Goal: Task Accomplishment & Management: Complete application form

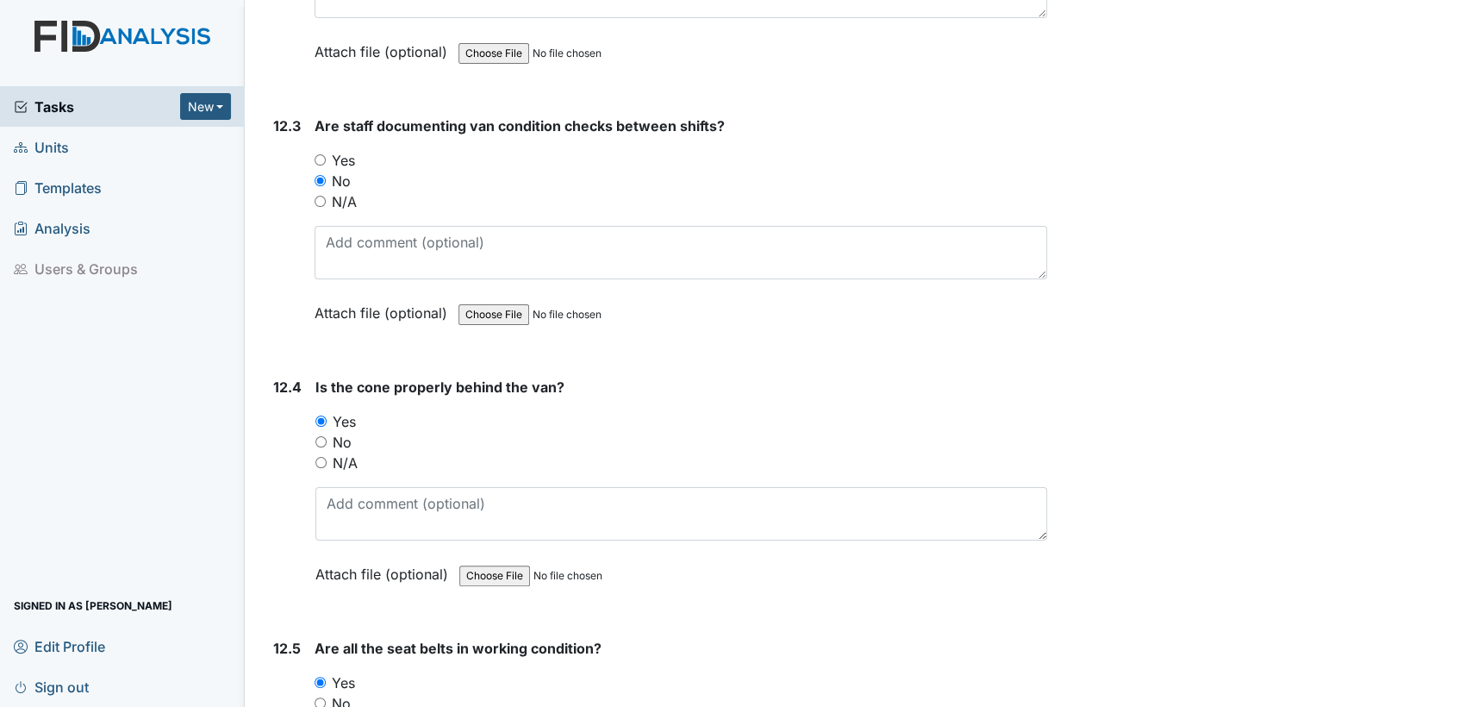
scroll to position [30208, 0]
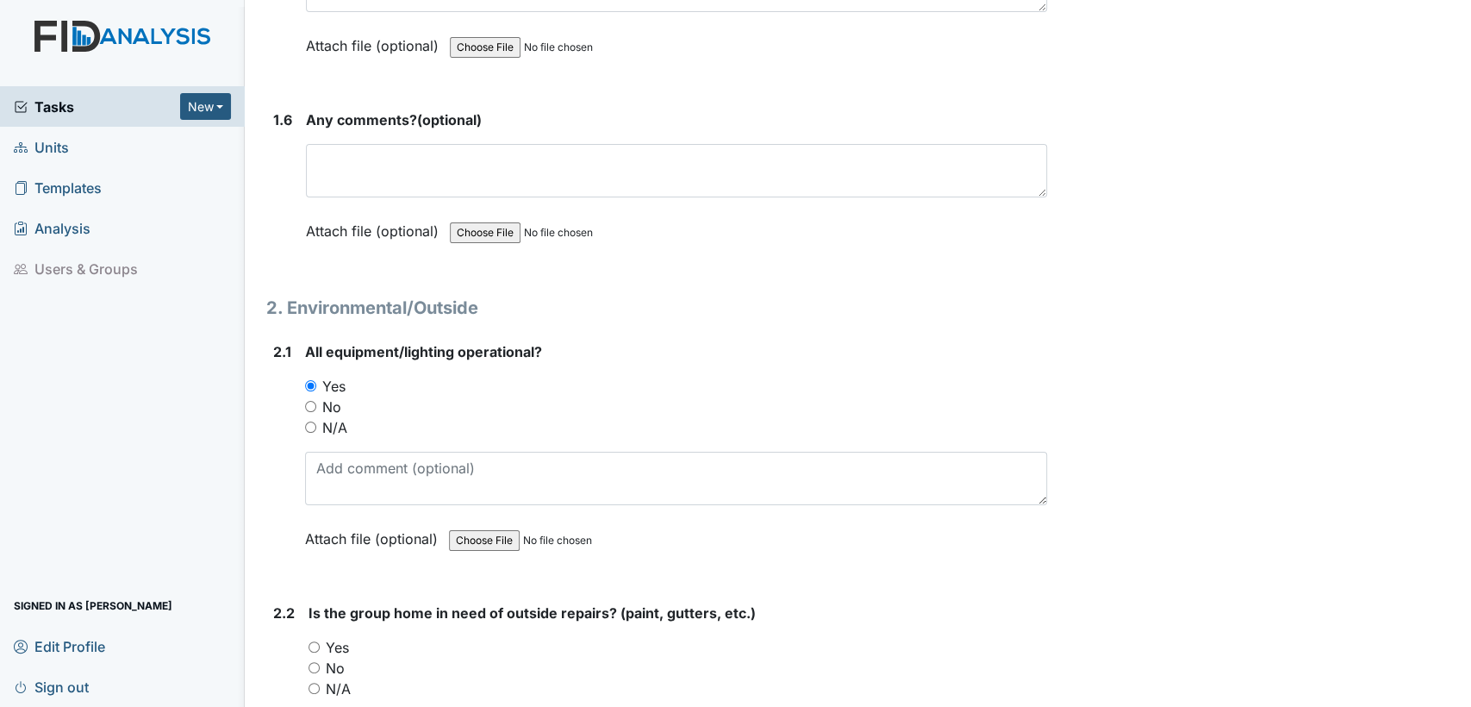
scroll to position [1793, 0]
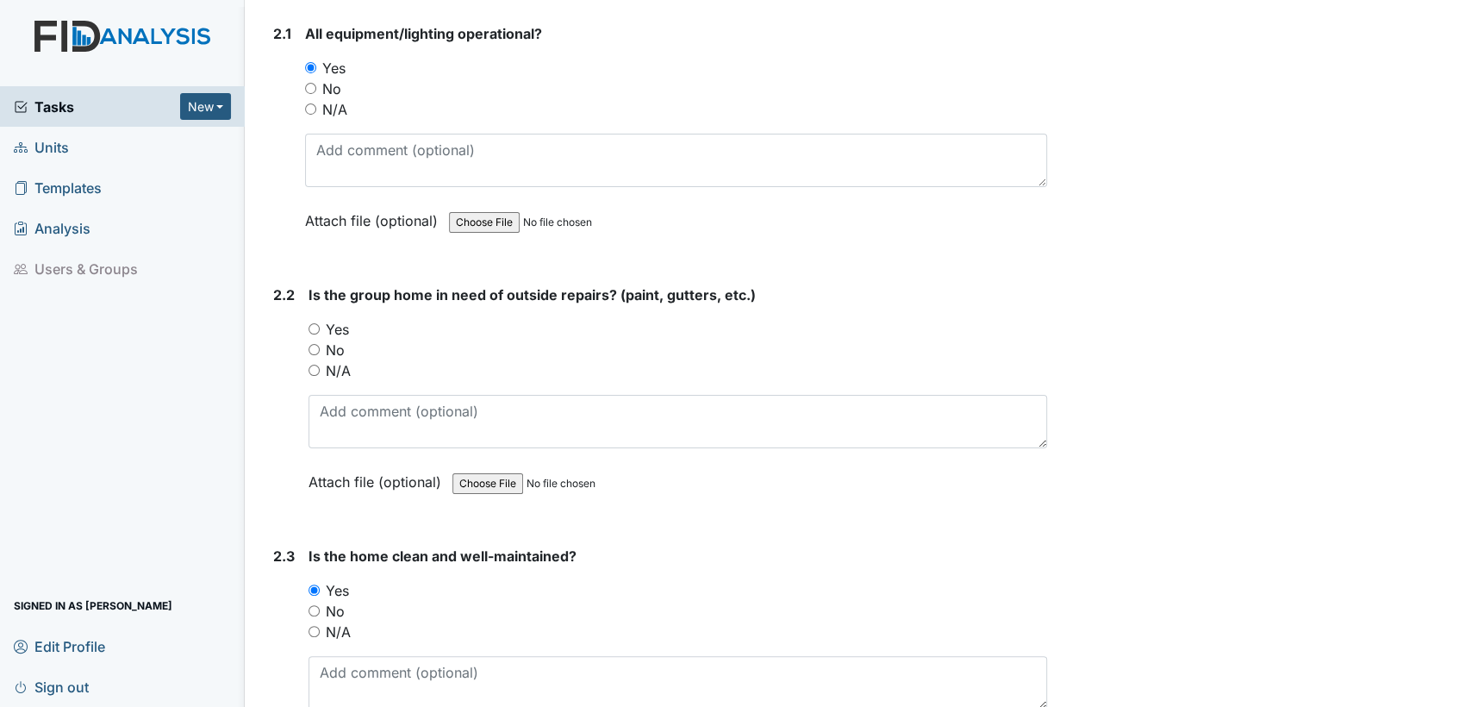
click at [315, 323] on input "Yes" at bounding box center [314, 328] width 11 height 11
radio input "true"
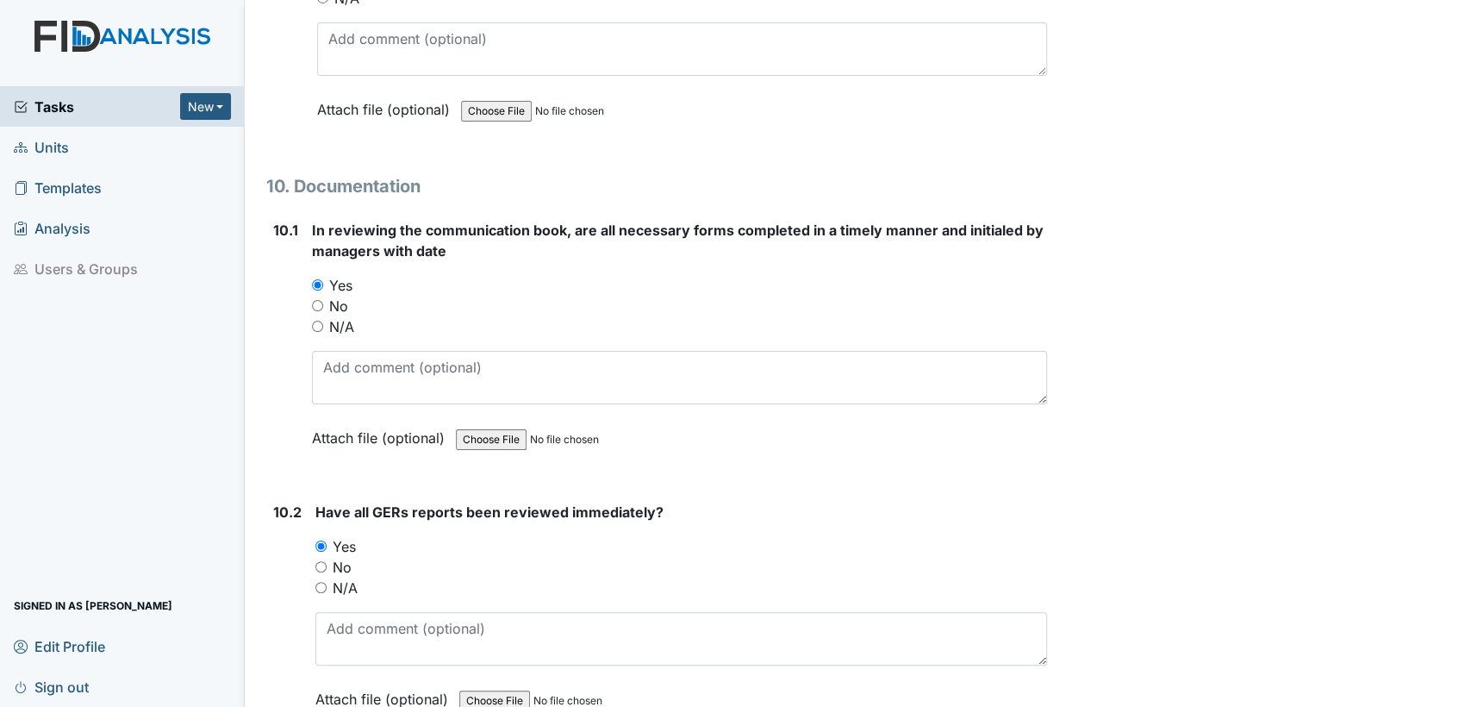
scroll to position [30228, 0]
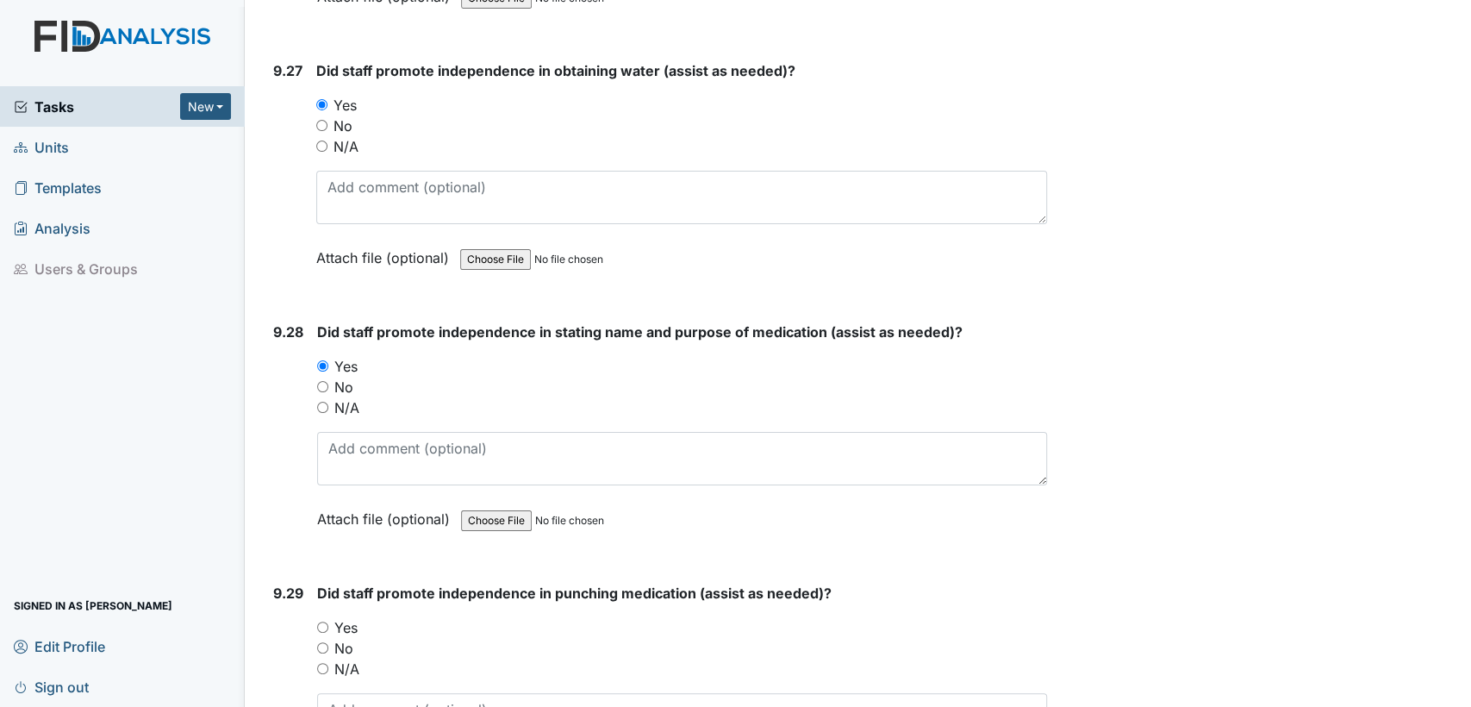
scroll to position [25900, 0]
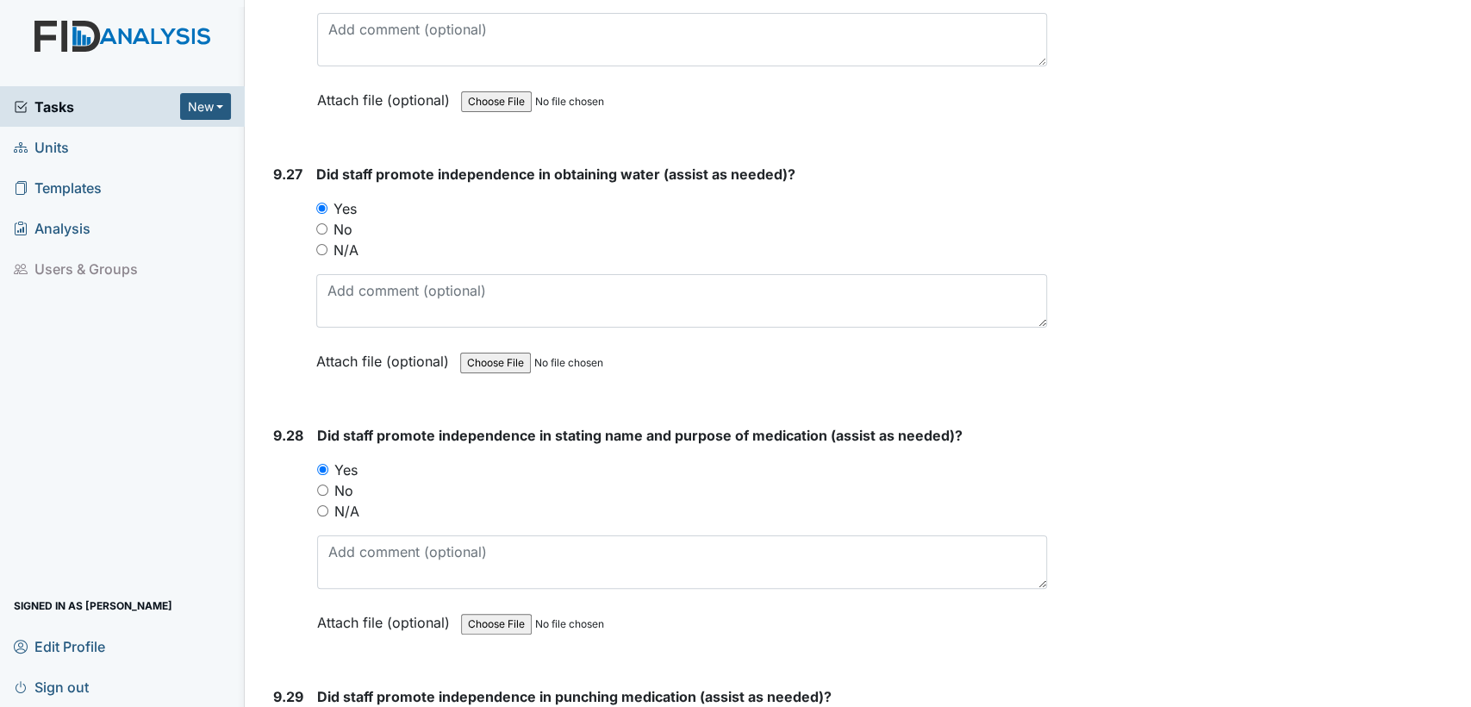
drag, startPoint x: 324, startPoint y: 639, endPoint x: 609, endPoint y: 651, distance: 285.5
radio input "true"
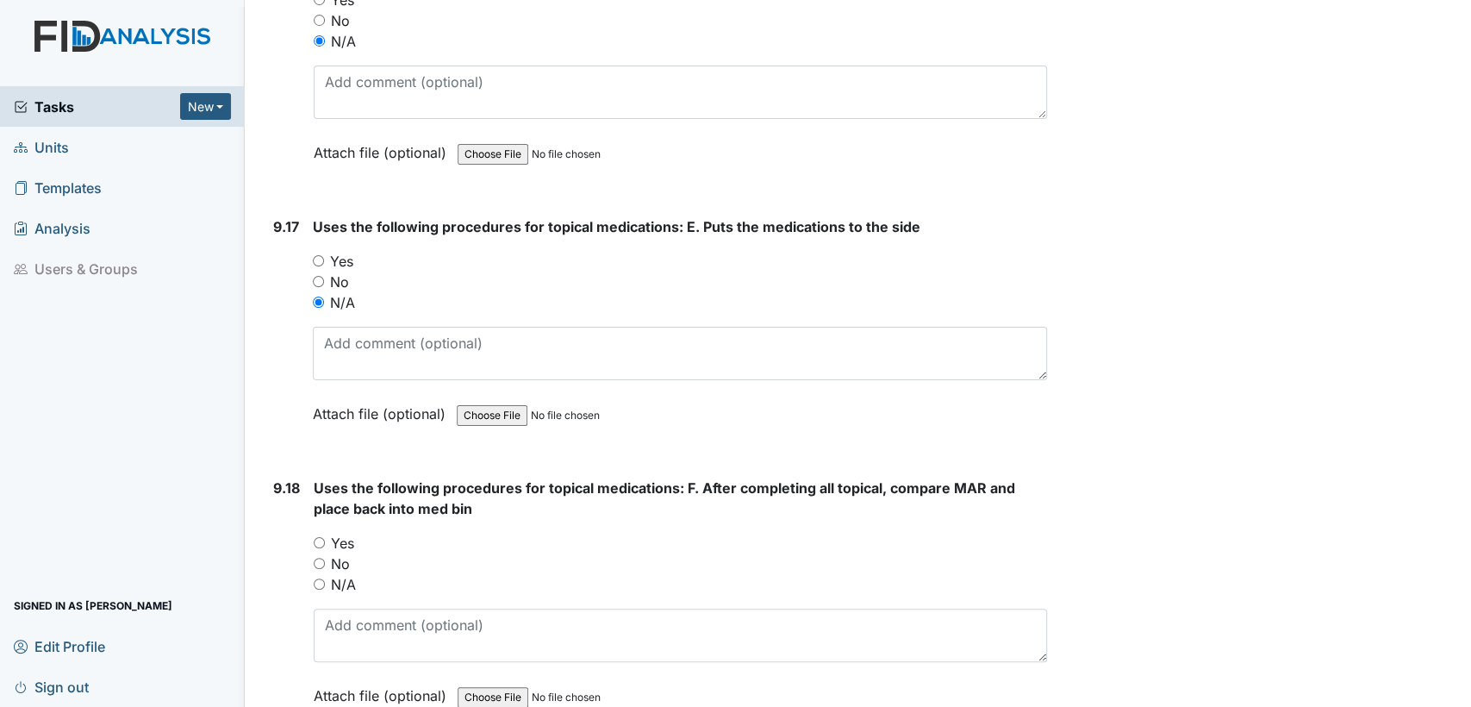
scroll to position [23144, 0]
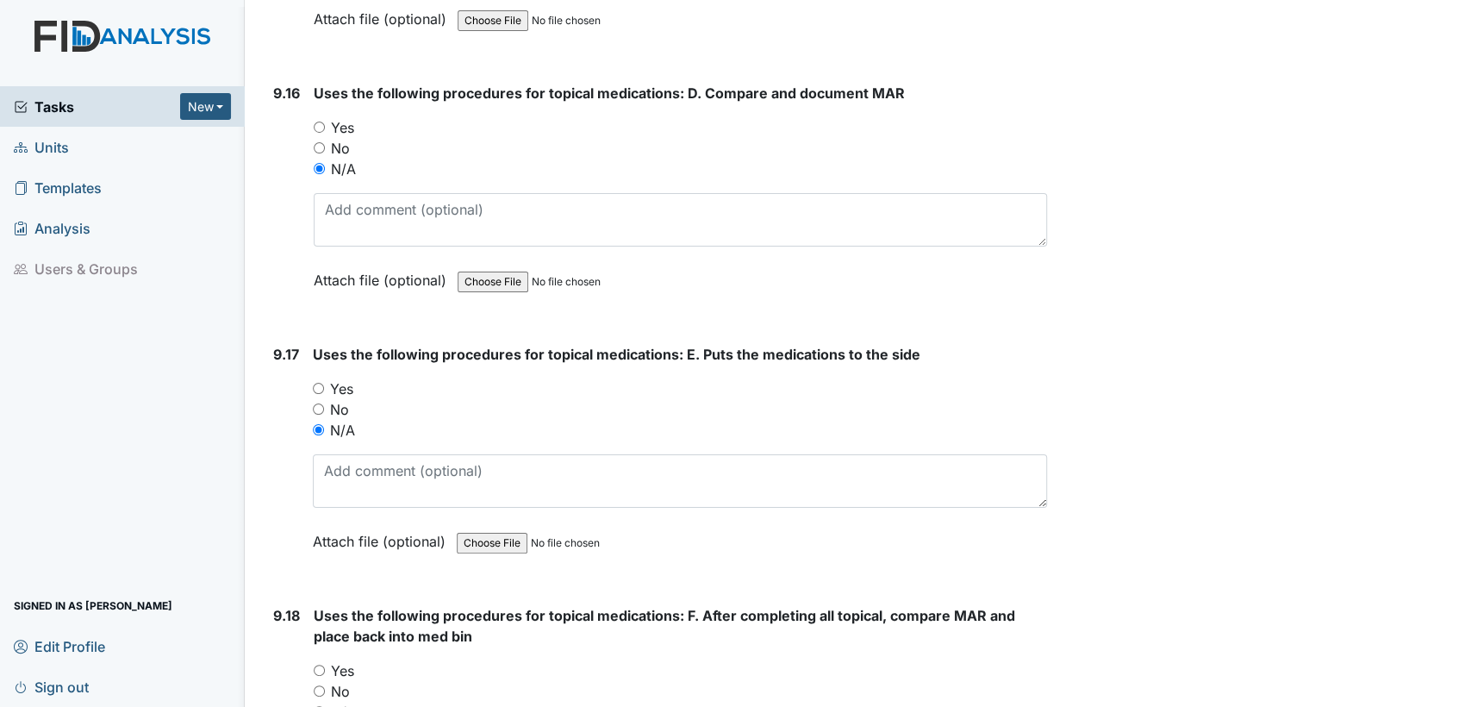
click at [317, 706] on input "N/A" at bounding box center [319, 711] width 11 height 11
radio input "true"
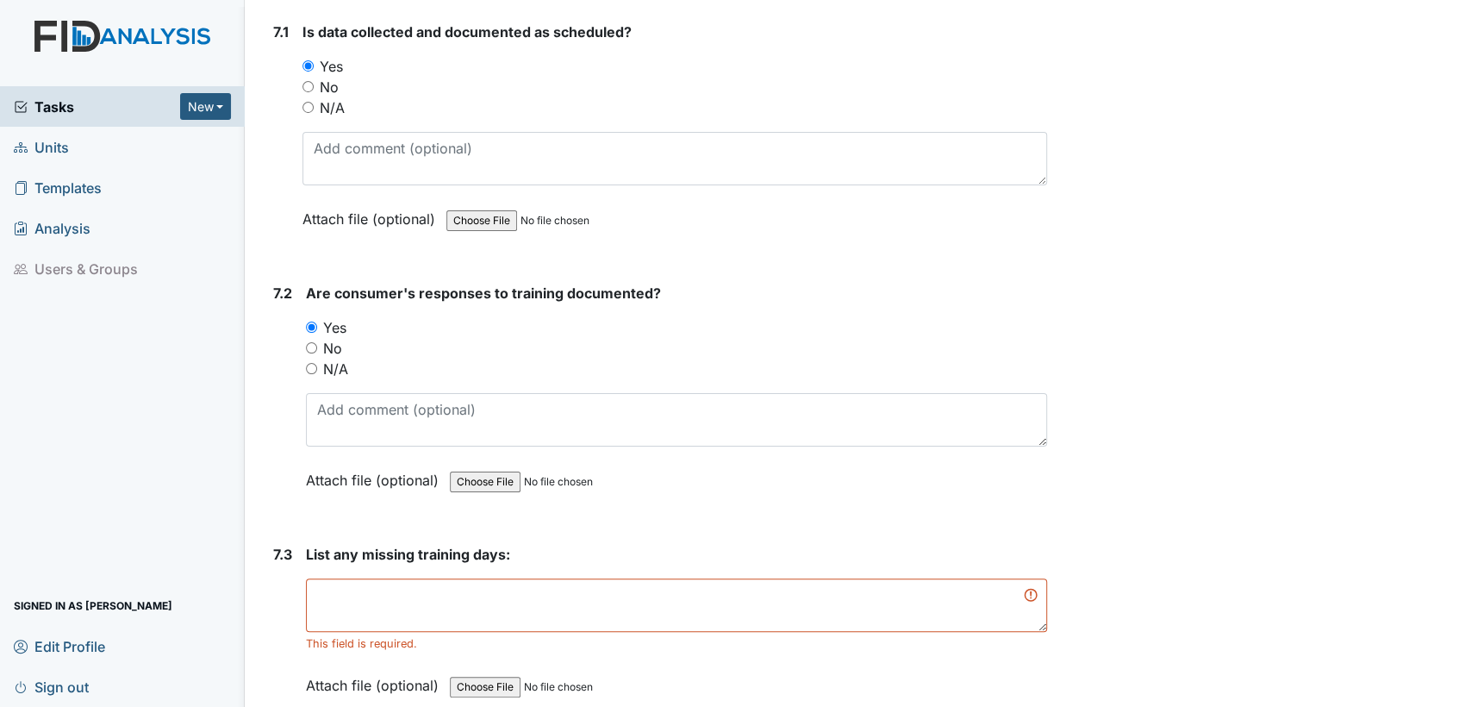
scroll to position [12436, 0]
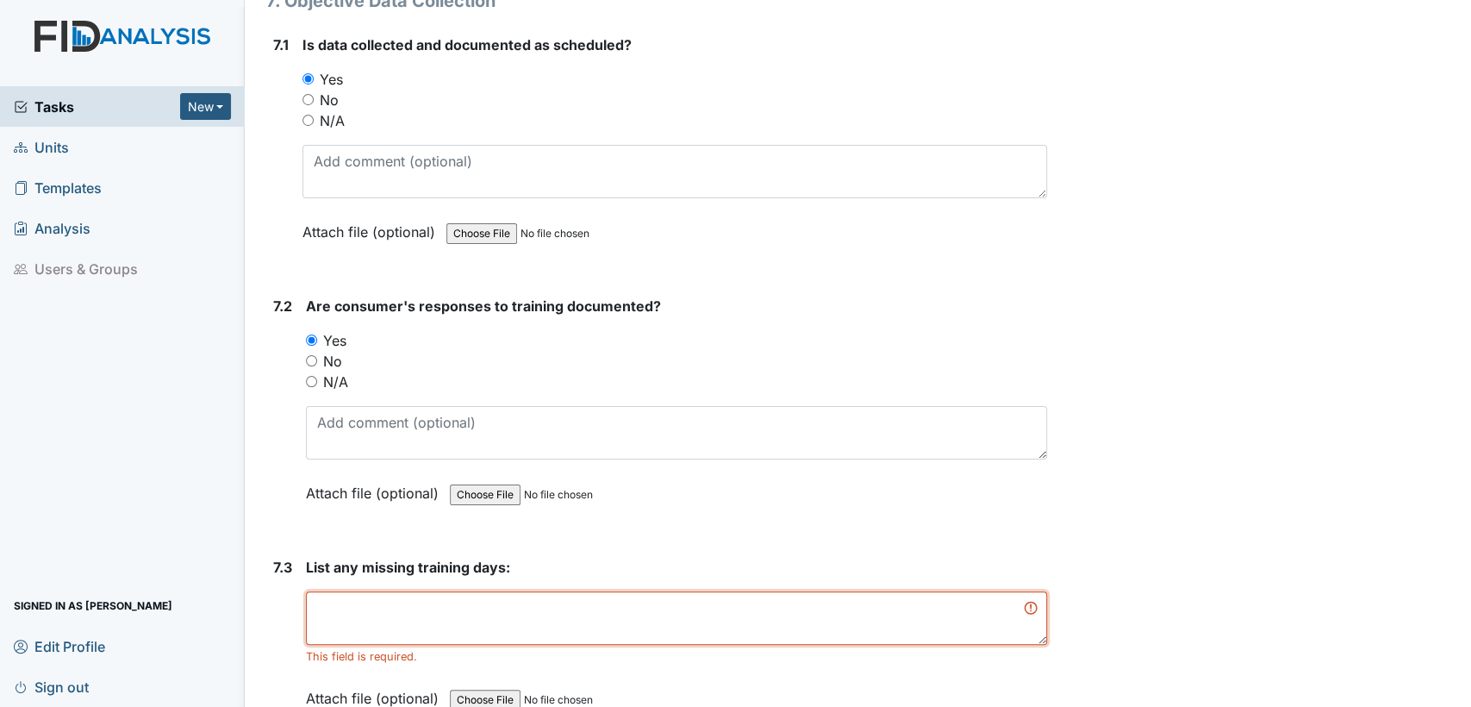
click at [451, 591] on textarea at bounding box center [676, 617] width 741 height 53
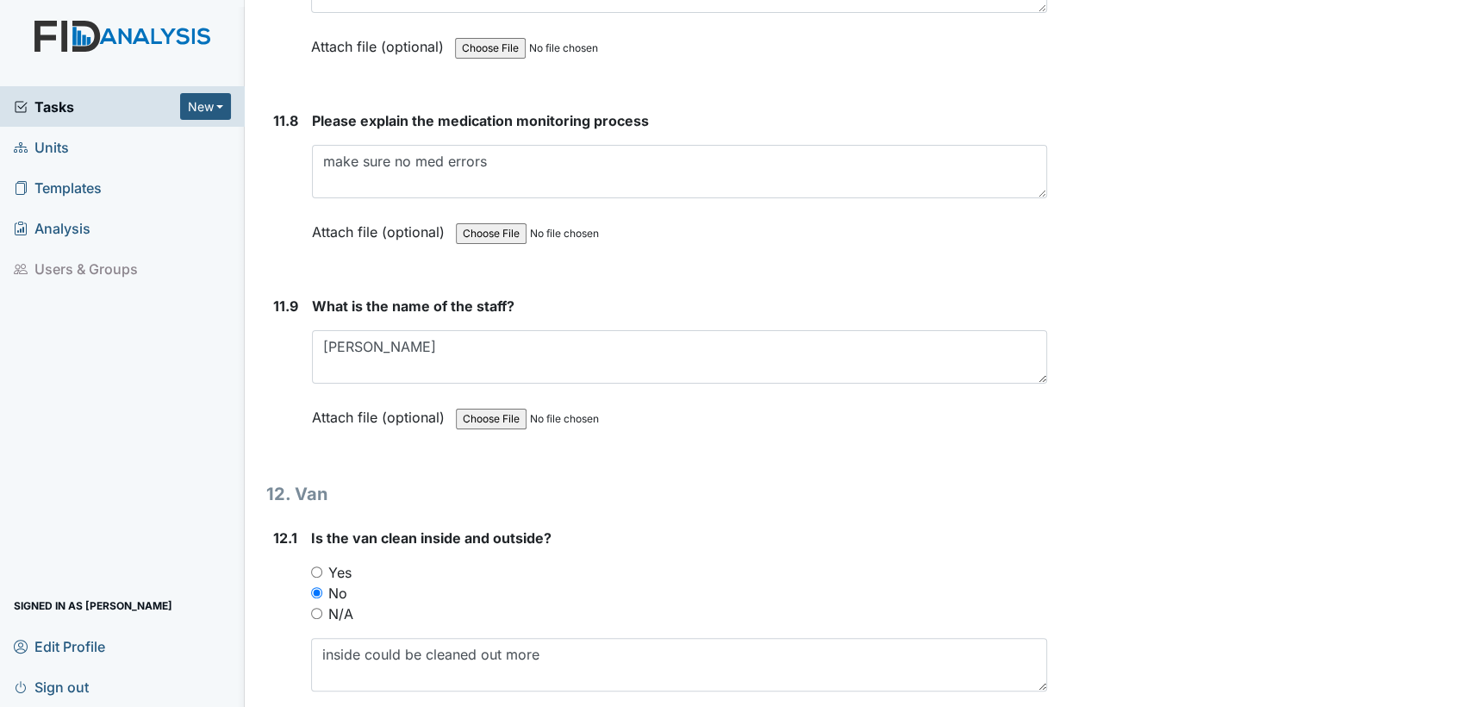
scroll to position [30208, 0]
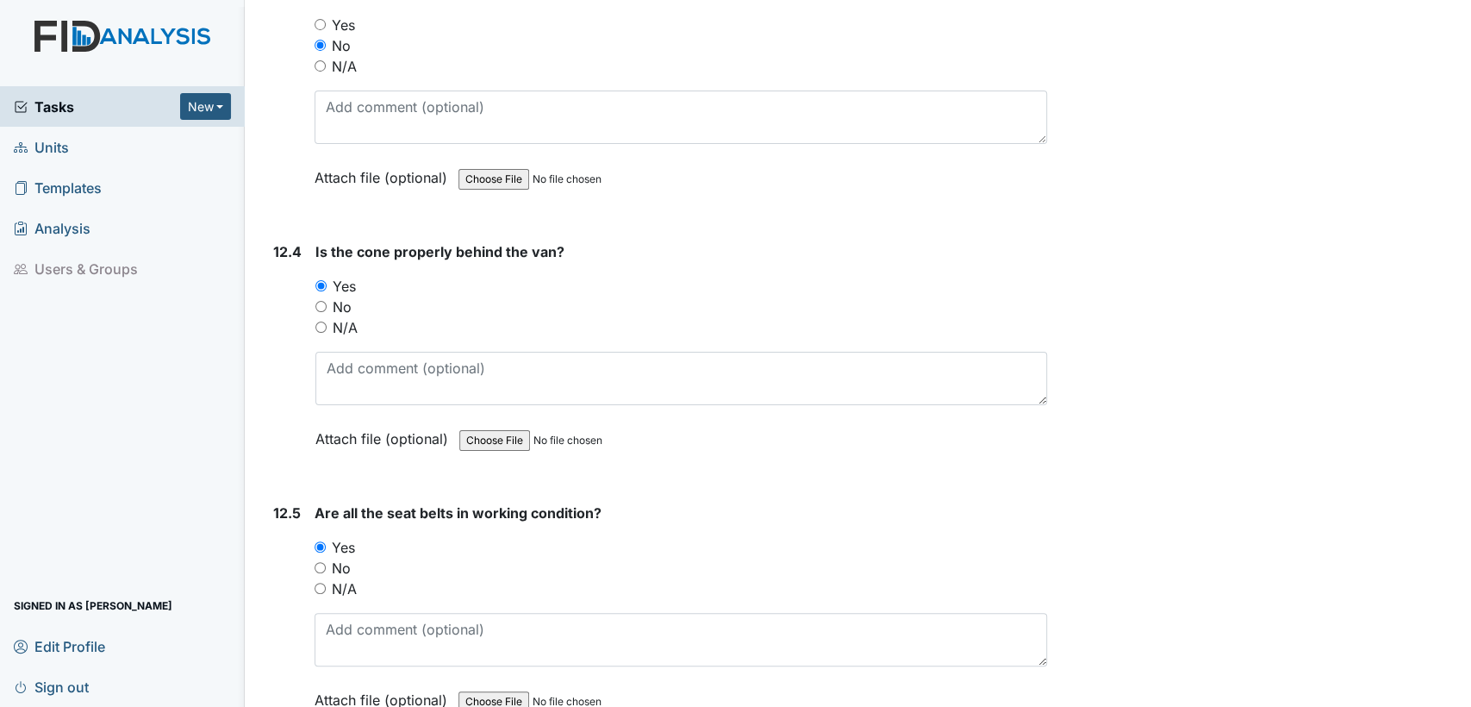
type textarea "1"
